Goal: Transaction & Acquisition: Purchase product/service

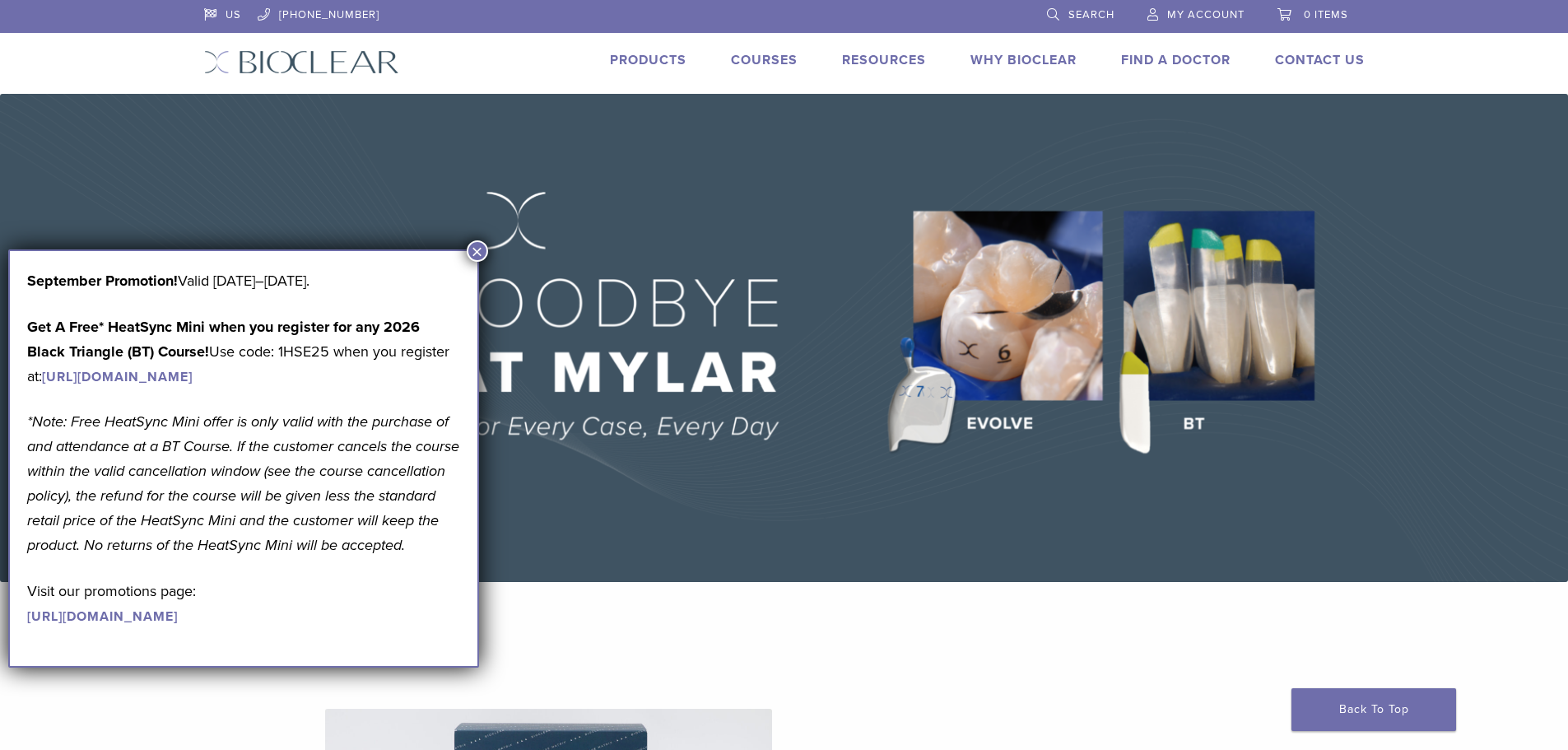
click at [479, 248] on button "×" at bounding box center [477, 251] width 21 height 21
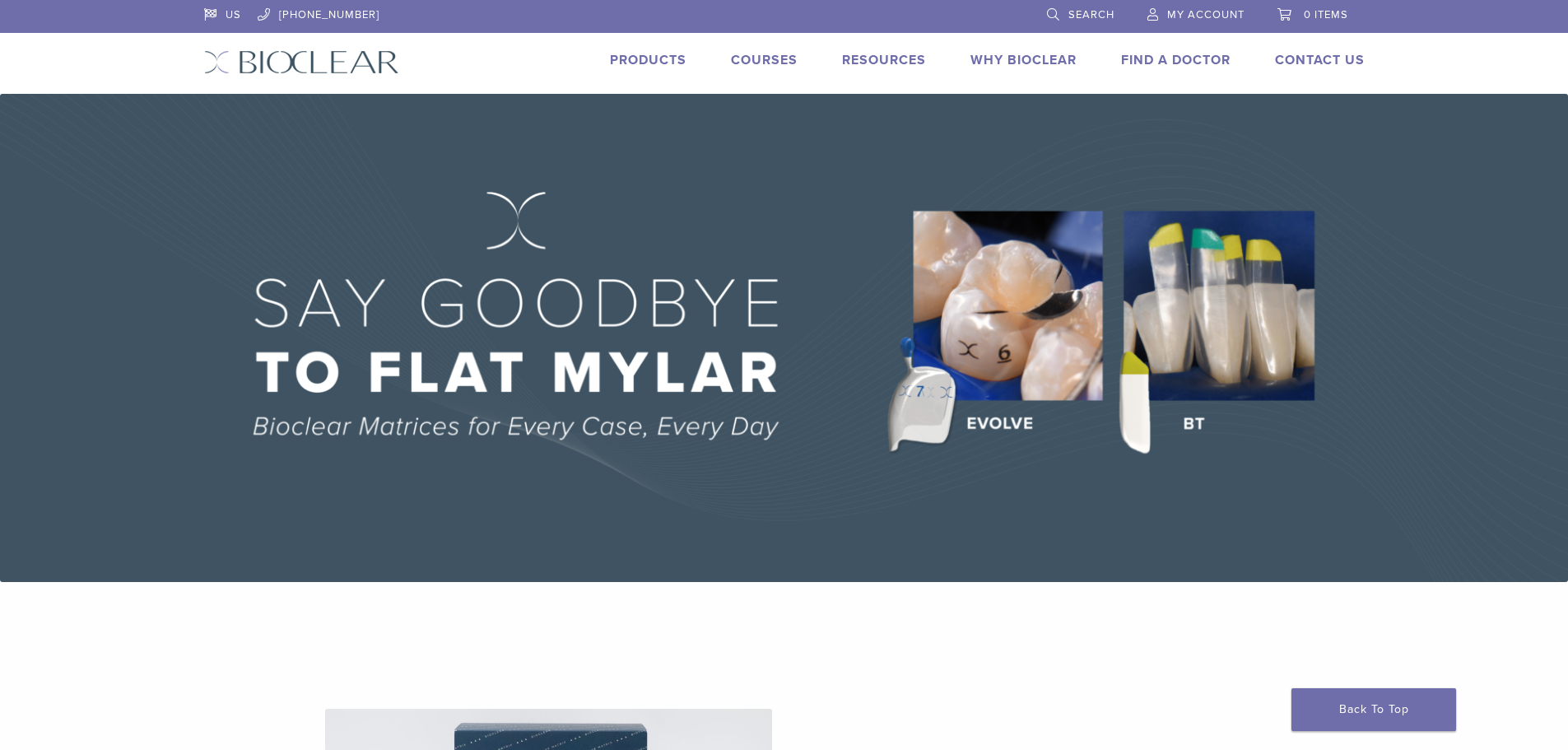
click at [647, 55] on link "Products" at bounding box center [647, 60] width 76 height 16
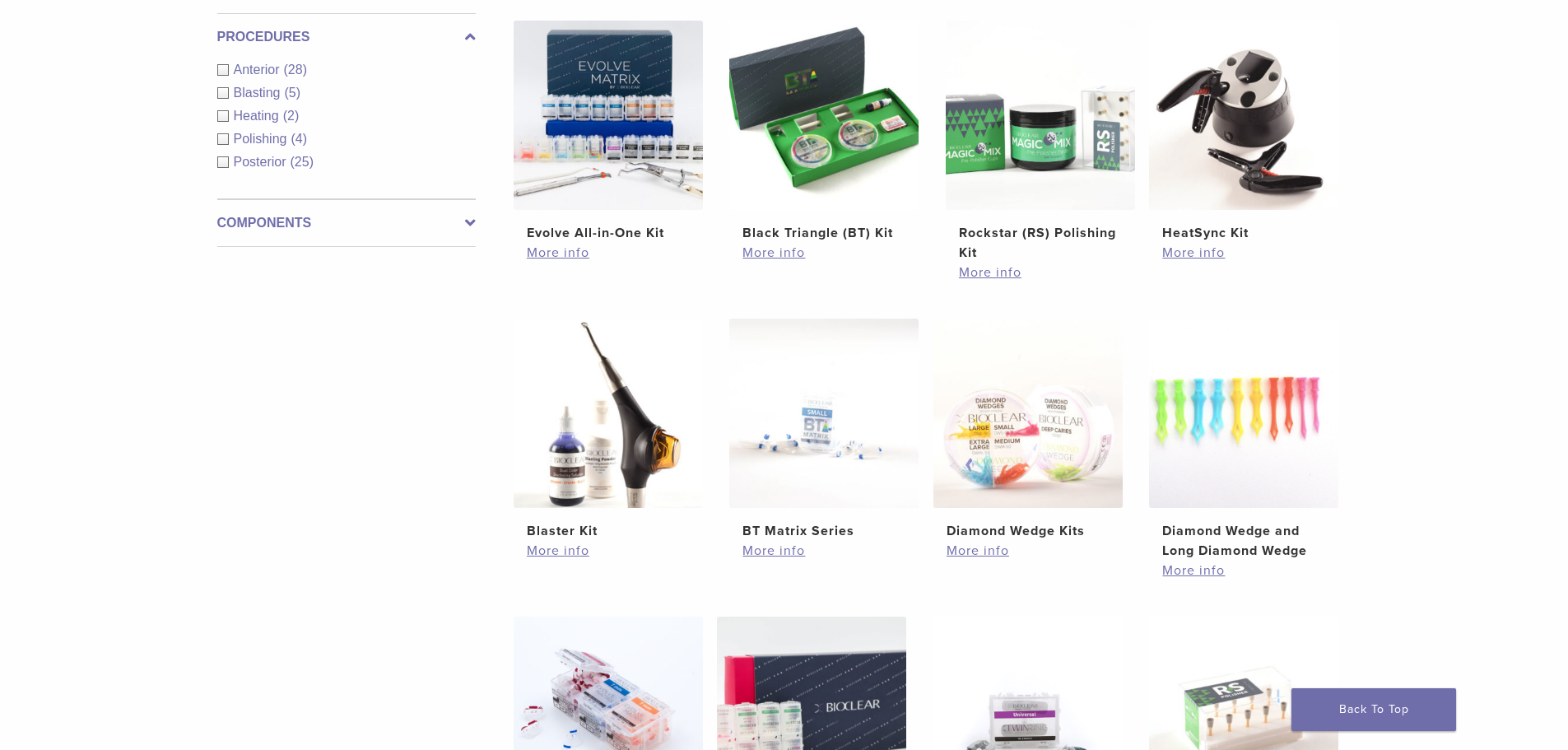
scroll to position [494, 0]
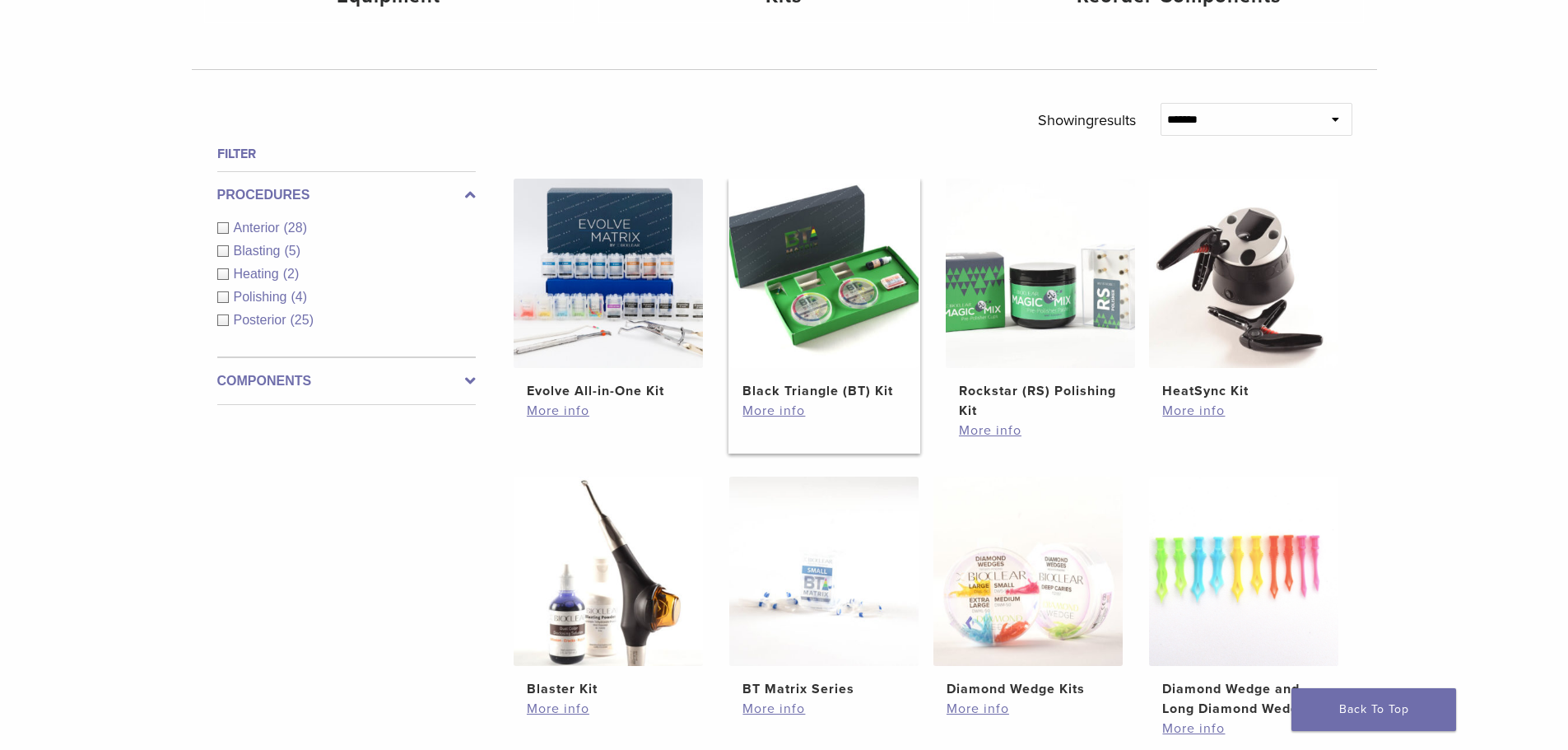
click at [833, 385] on h2 "Black Triangle (BT) Kit" at bounding box center [824, 390] width 163 height 20
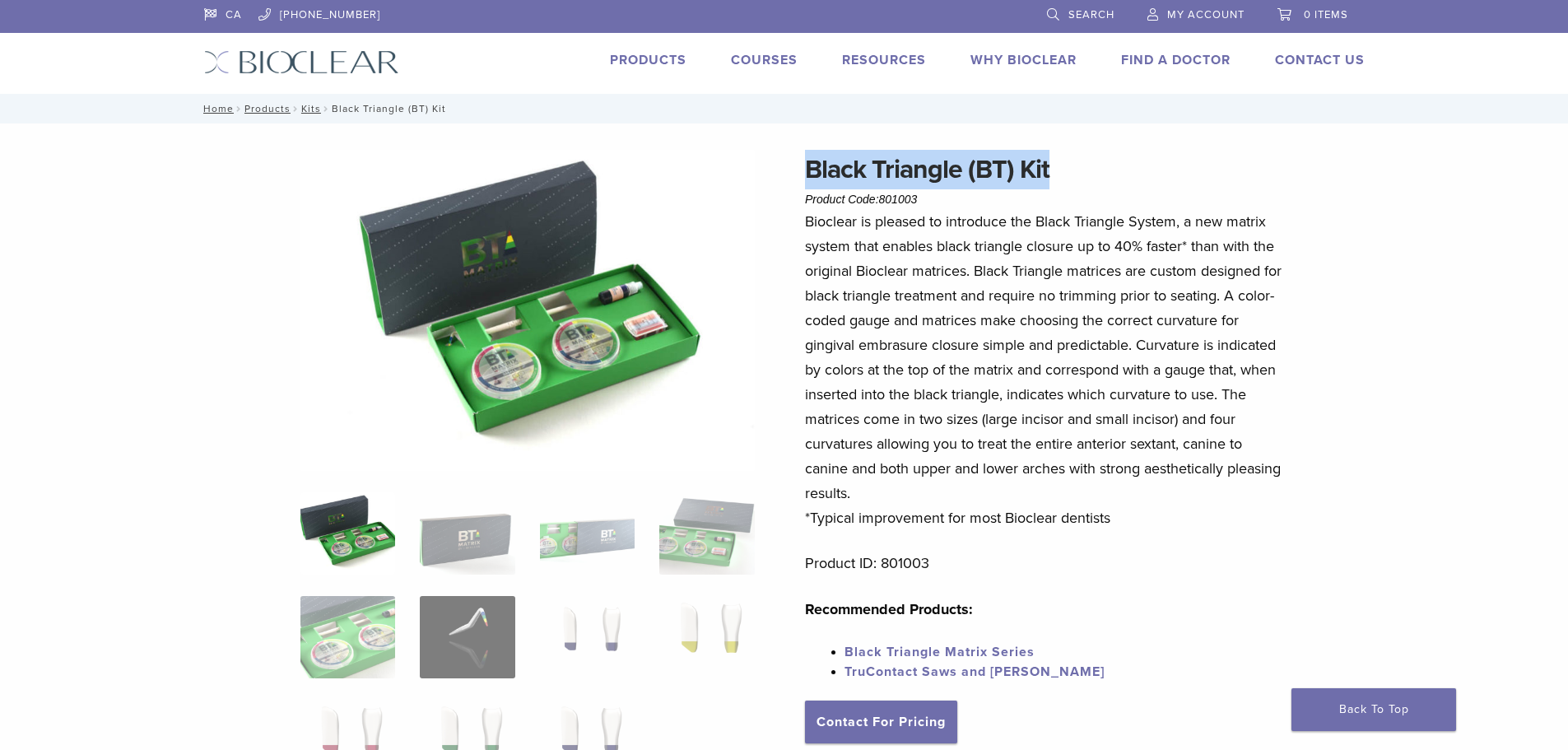
drag, startPoint x: 807, startPoint y: 164, endPoint x: 1048, endPoint y: 170, distance: 241.1
click at [1048, 170] on h1 "Black Triangle (BT) Kit" at bounding box center [1046, 170] width 484 height 39
click at [979, 356] on p "Bioclear is pleased to introduce the Black Triangle System, a new matrix system…" at bounding box center [1046, 369] width 484 height 321
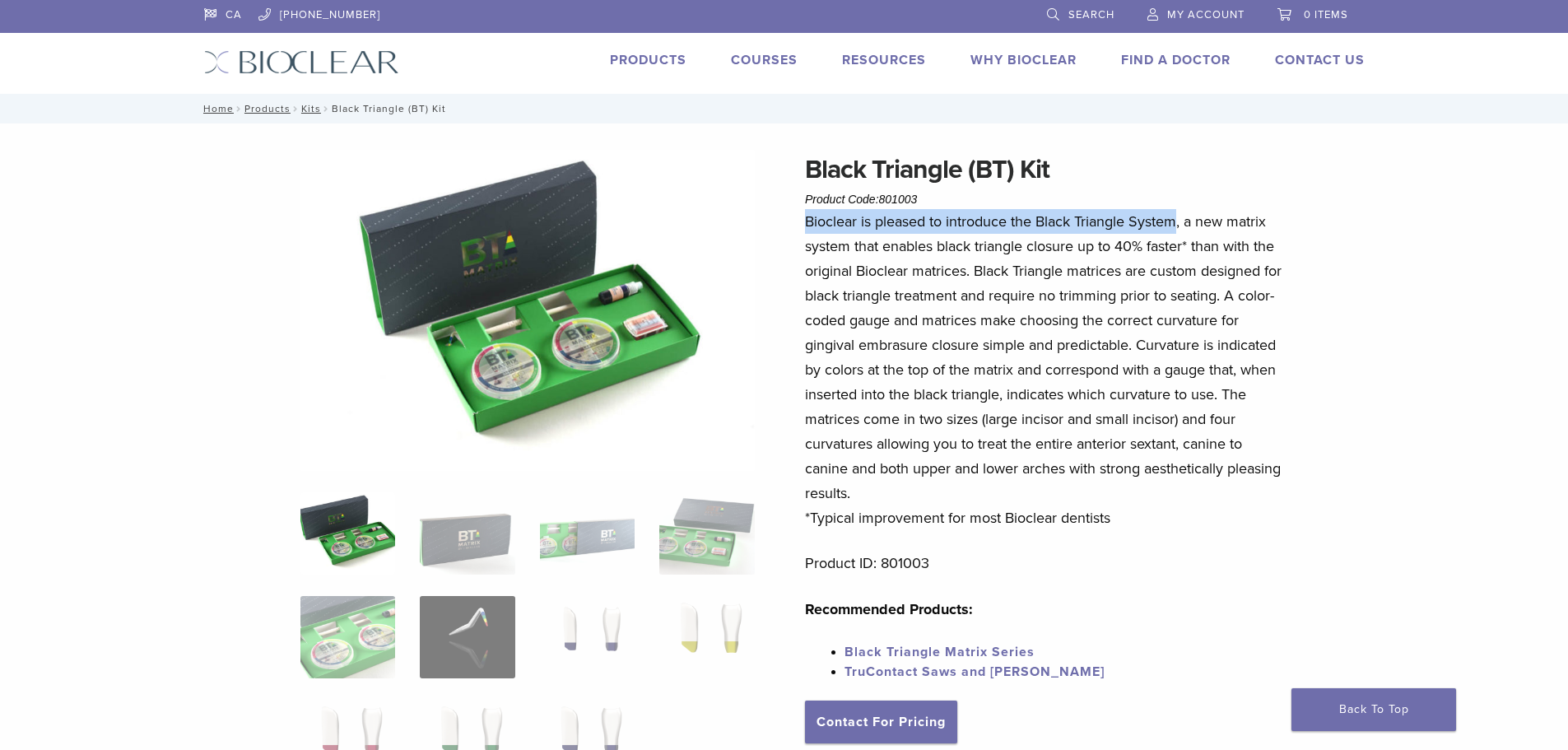
drag, startPoint x: 1179, startPoint y: 220, endPoint x: 796, endPoint y: 222, distance: 383.0
click at [796, 222] on div "Black Triangle (BT) Kit Product Code: 801003 $ 470.40 Black Triangle (BT) Kit P…" at bounding box center [784, 660] width 1185 height 1021
